Goal: Task Accomplishment & Management: Use online tool/utility

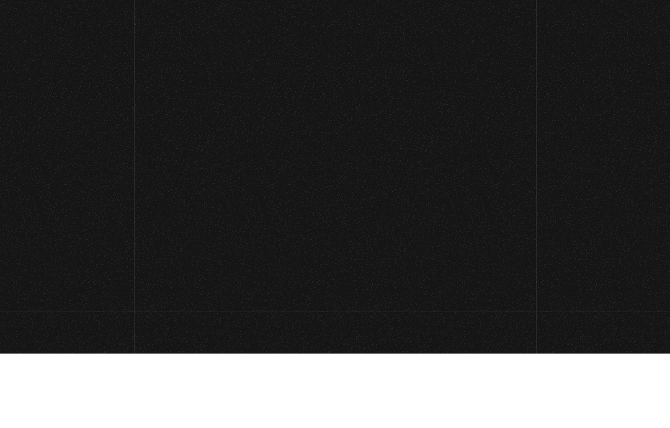
scroll to position [74, 0]
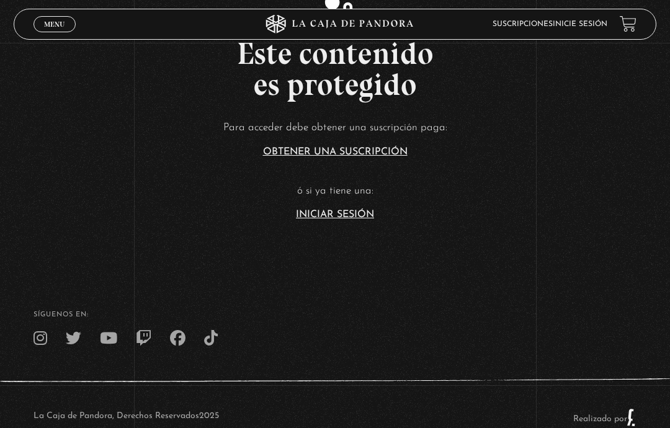
click at [354, 220] on link "Iniciar Sesión" at bounding box center [335, 215] width 78 height 10
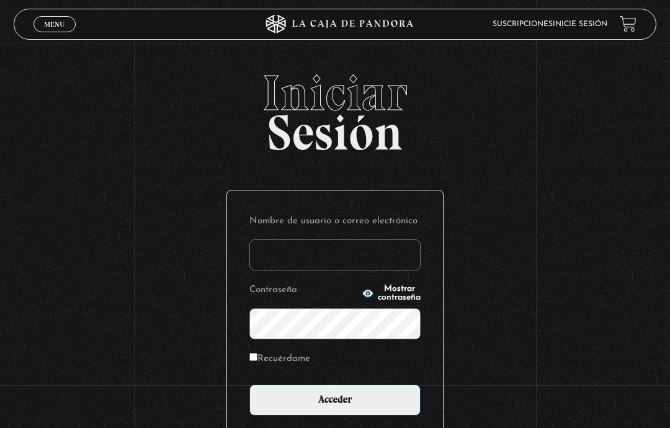
type input "[EMAIL_ADDRESS][DOMAIN_NAME]"
click at [362, 295] on icon "button" at bounding box center [368, 293] width 12 height 12
click at [384, 410] on input "Acceder" at bounding box center [334, 400] width 171 height 31
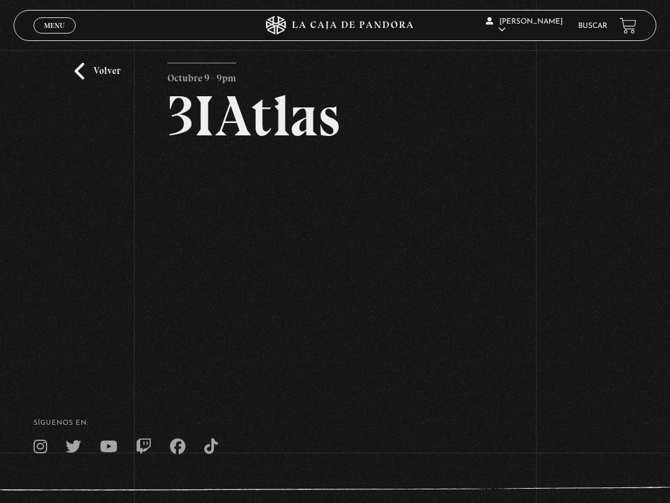
scroll to position [37, 0]
